Goal: Navigation & Orientation: Find specific page/section

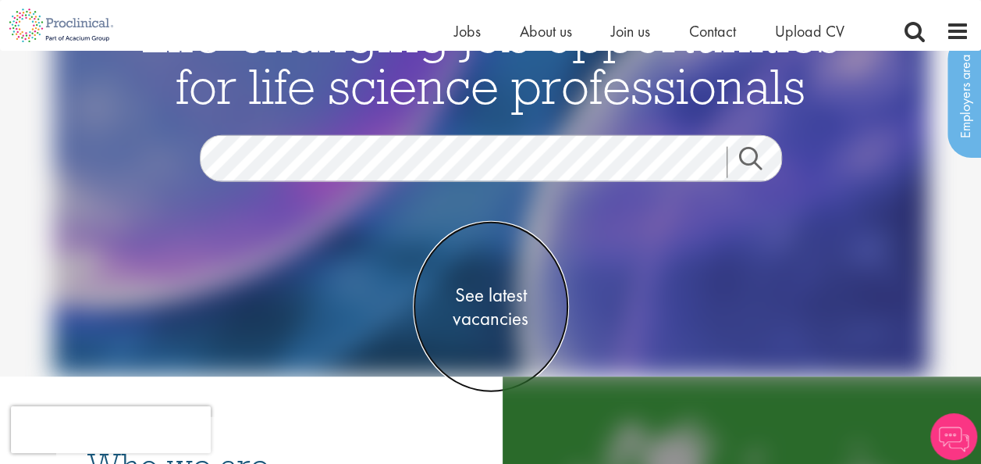
click at [493, 297] on span "See latest vacancies" at bounding box center [491, 306] width 156 height 47
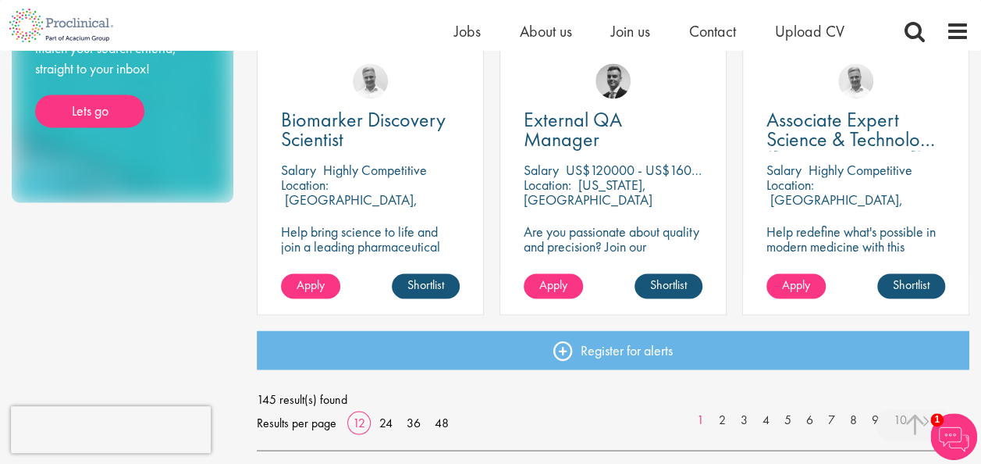
scroll to position [1157, 0]
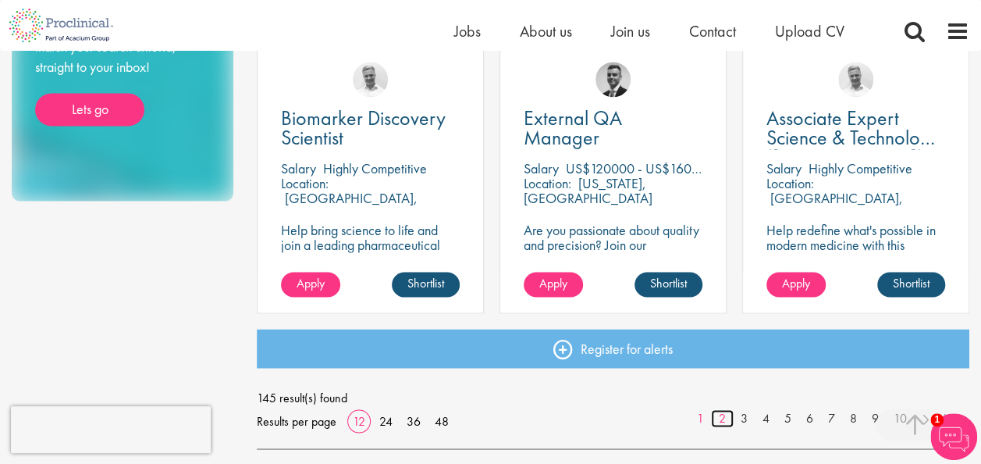
click at [721, 422] on link "2" at bounding box center [722, 418] width 23 height 18
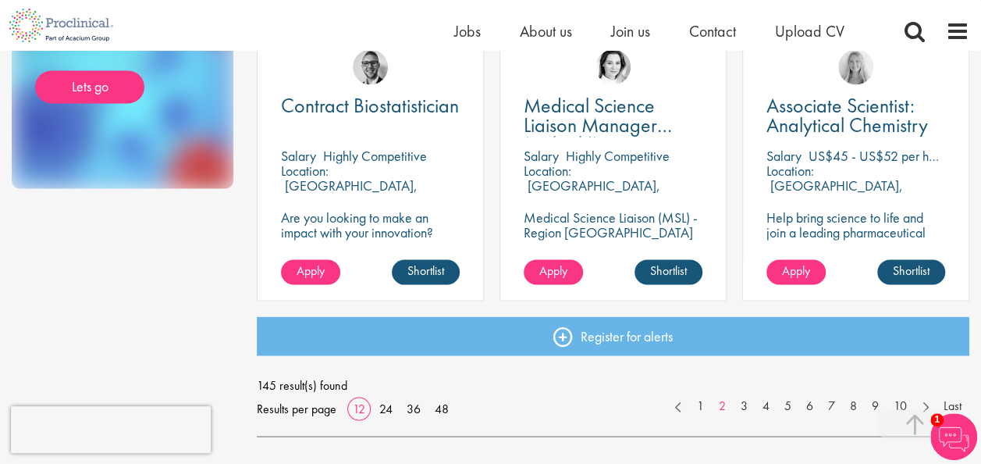
scroll to position [1180, 0]
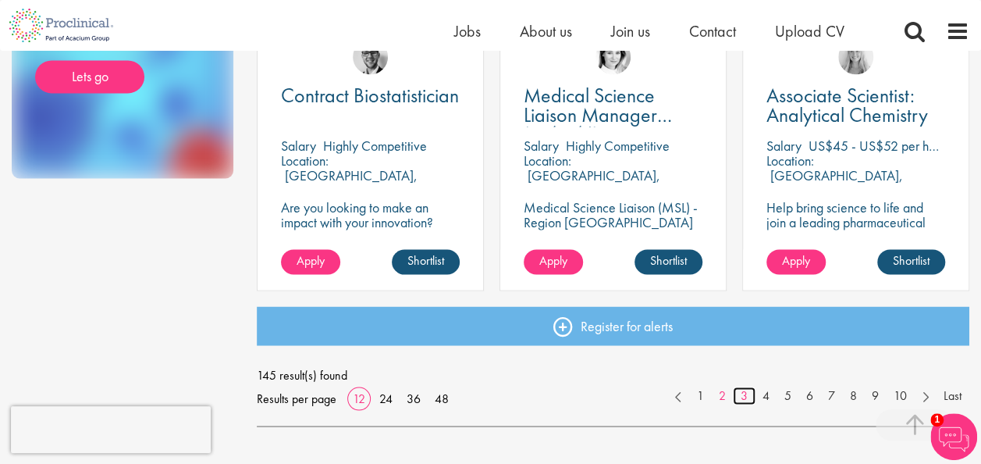
click at [742, 397] on link "3" at bounding box center [744, 395] width 23 height 18
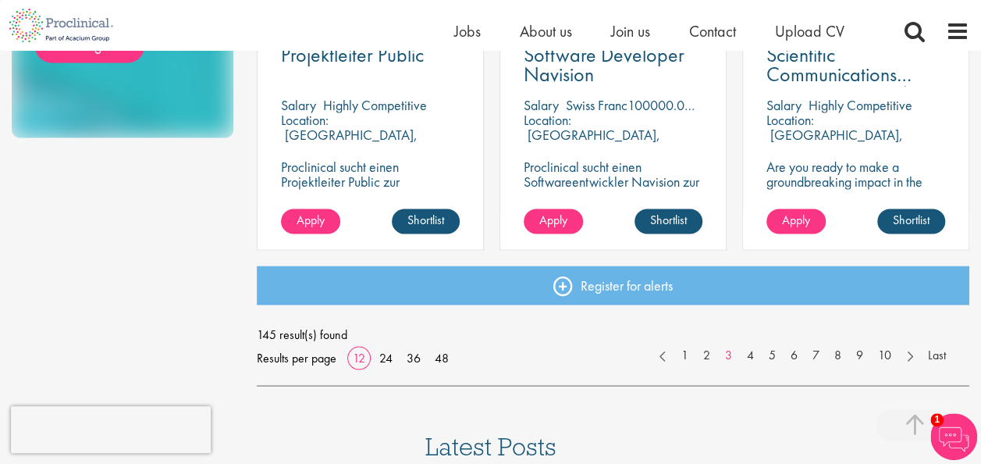
scroll to position [1223, 0]
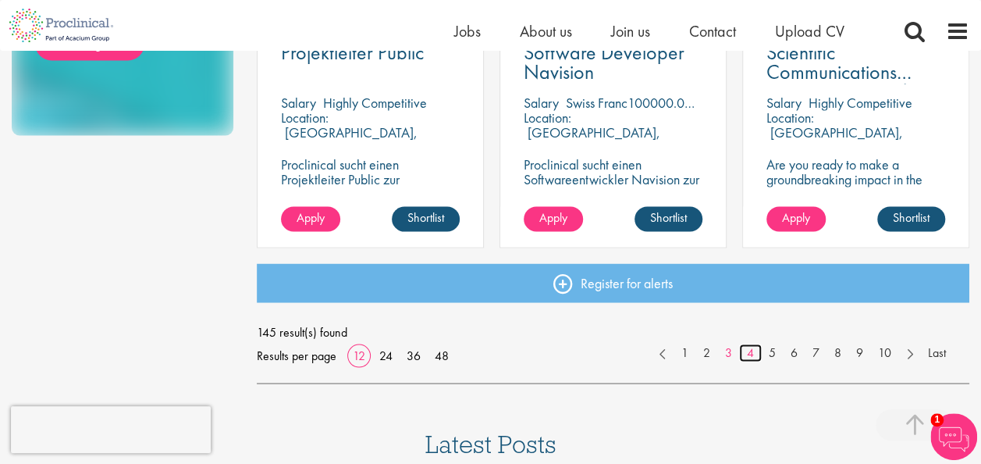
click at [751, 351] on link "4" at bounding box center [750, 352] width 23 height 18
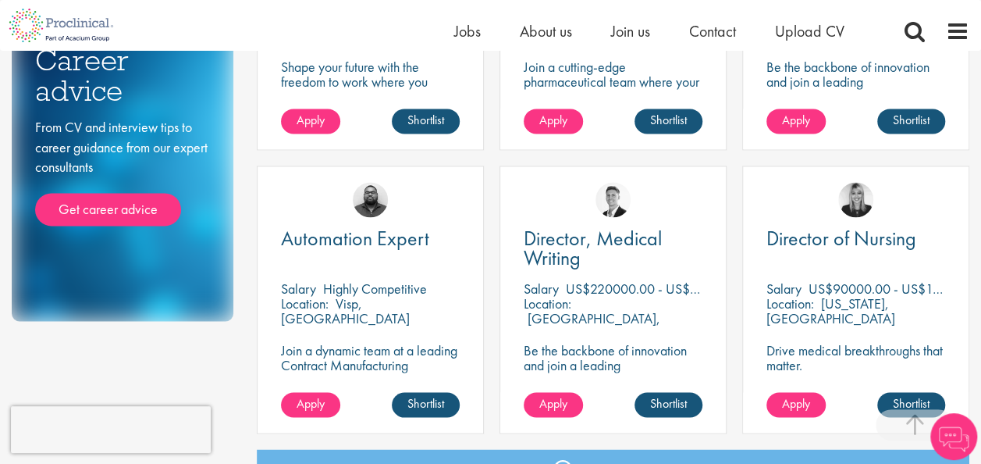
scroll to position [1349, 0]
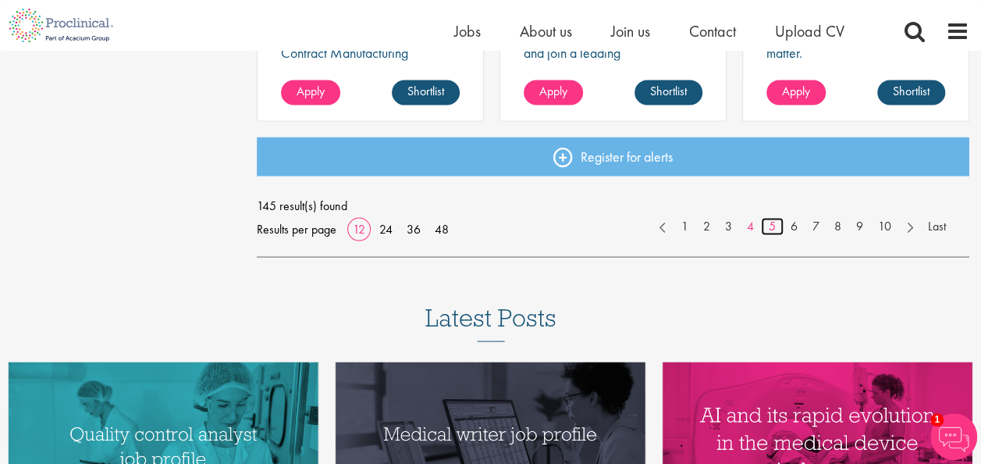
click at [768, 231] on link "5" at bounding box center [772, 226] width 23 height 18
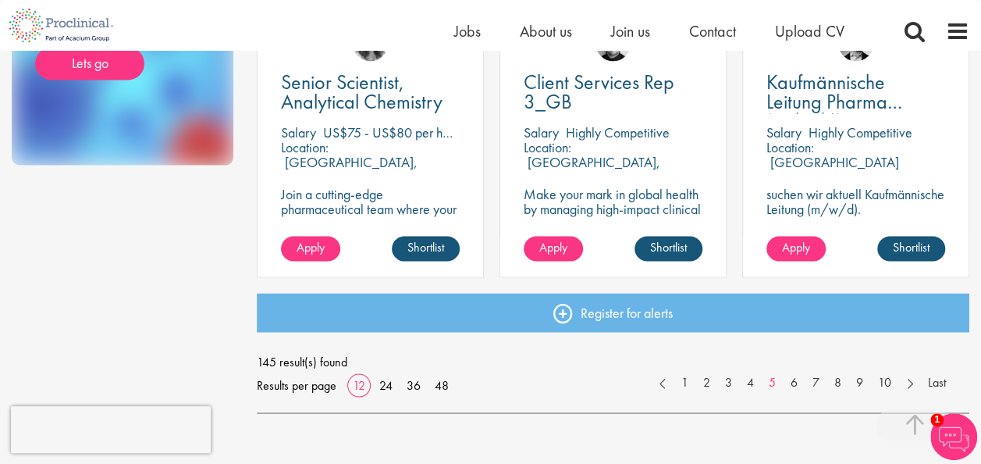
scroll to position [1194, 0]
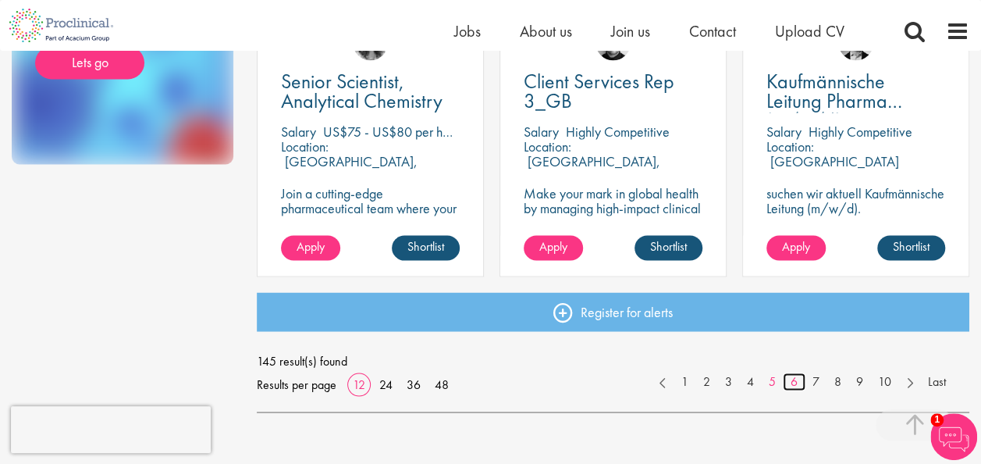
click at [792, 376] on link "6" at bounding box center [794, 381] width 23 height 18
